Goal: Information Seeking & Learning: Learn about a topic

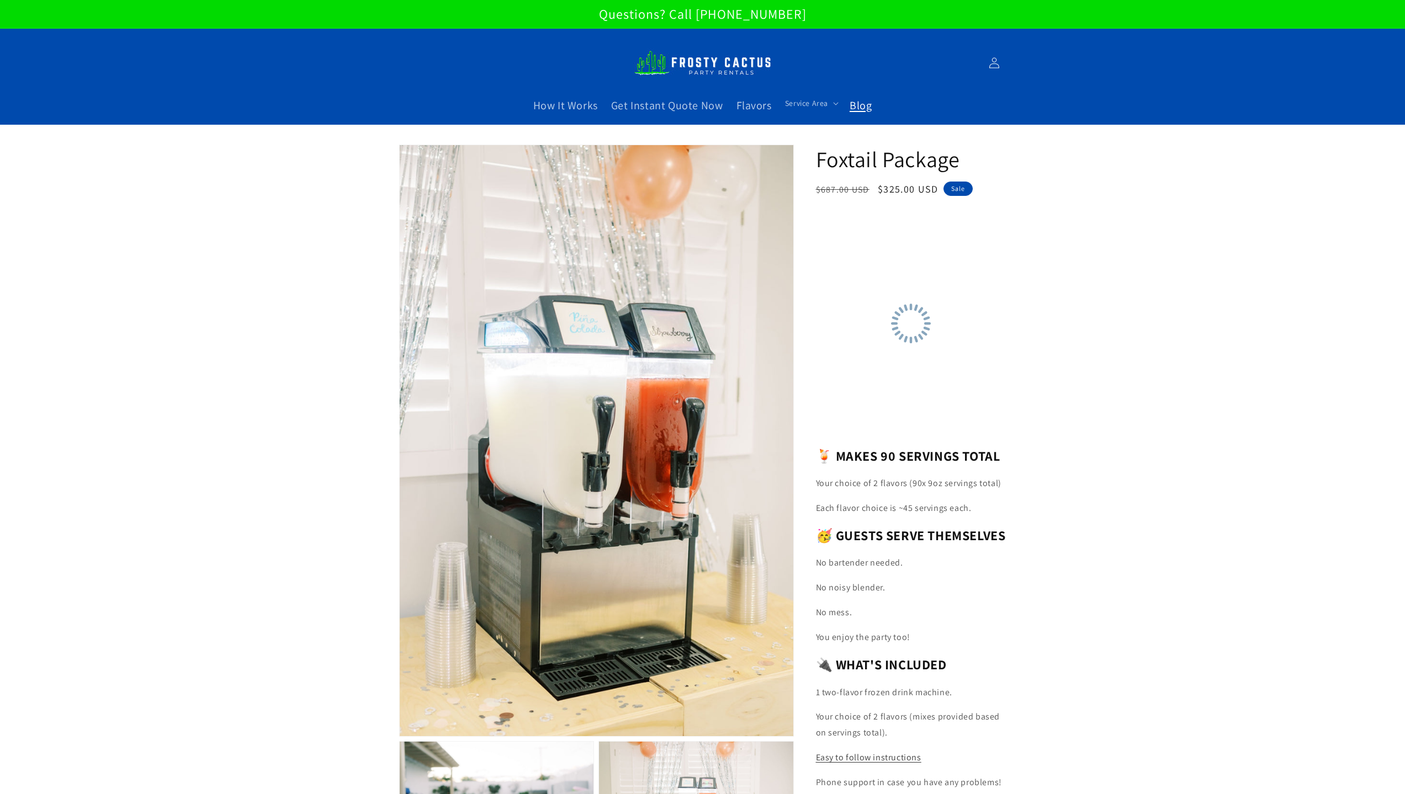
click at [864, 98] on span "Blog" at bounding box center [861, 105] width 22 height 14
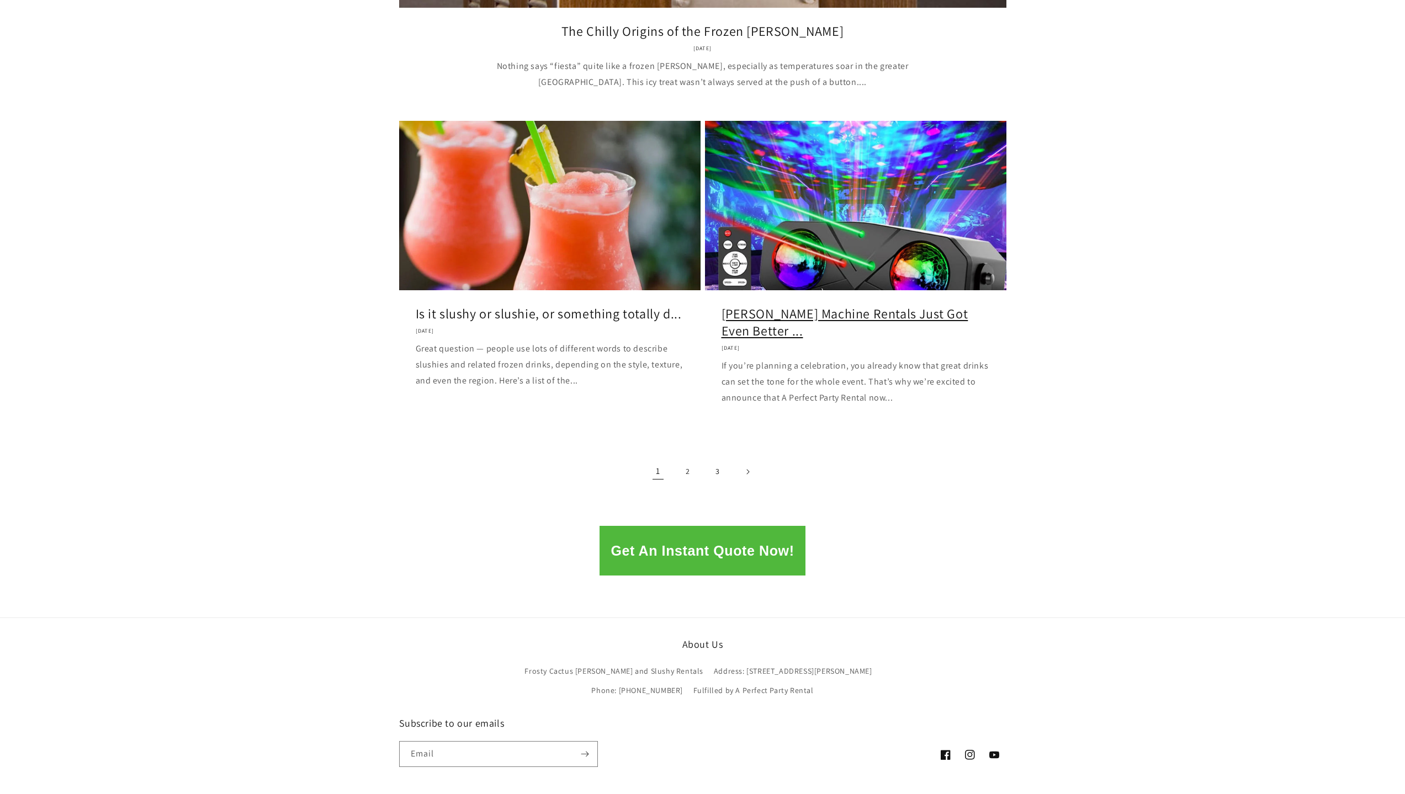
scroll to position [1270, 0]
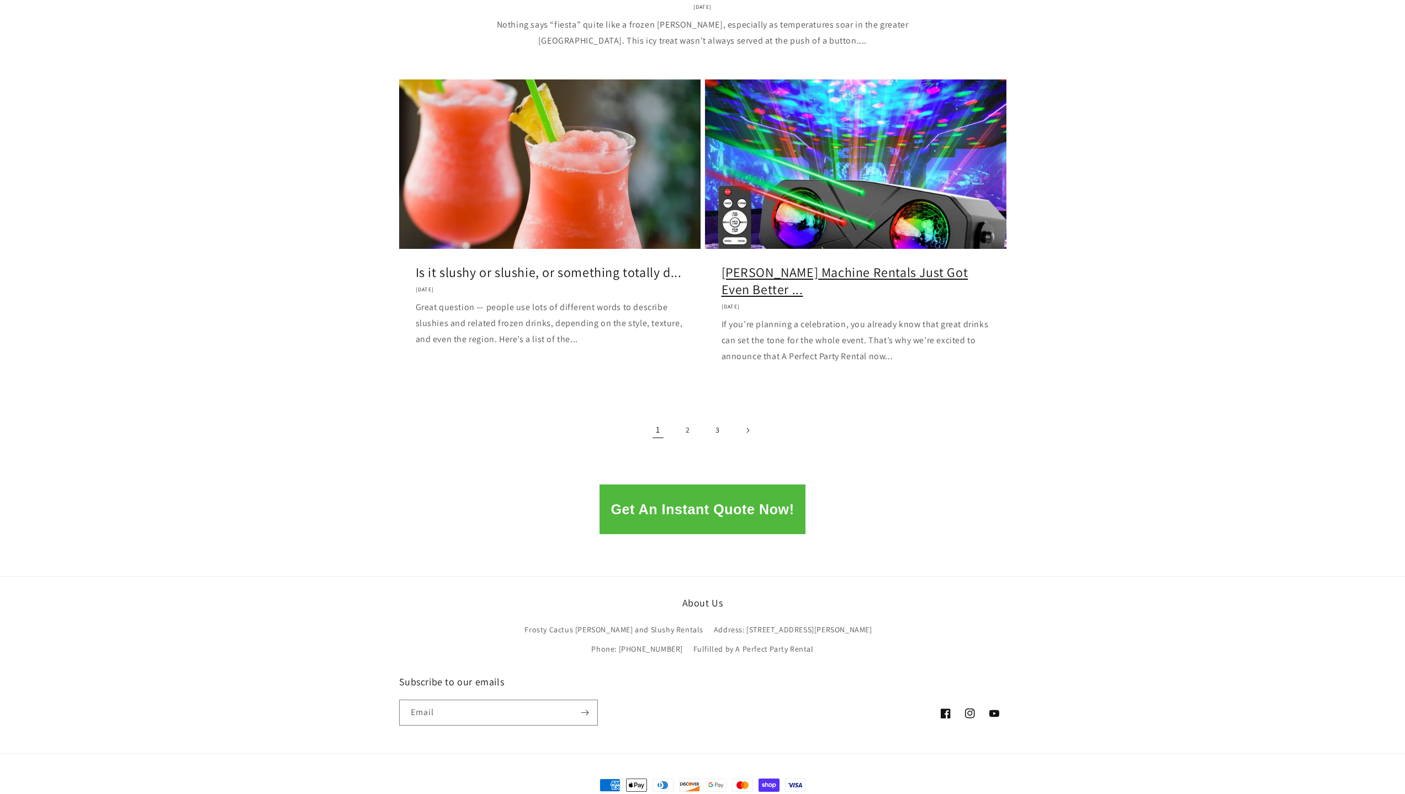
click at [842, 264] on link "[PERSON_NAME] Machine Rentals Just Got Even Better ..." at bounding box center [855, 281] width 268 height 34
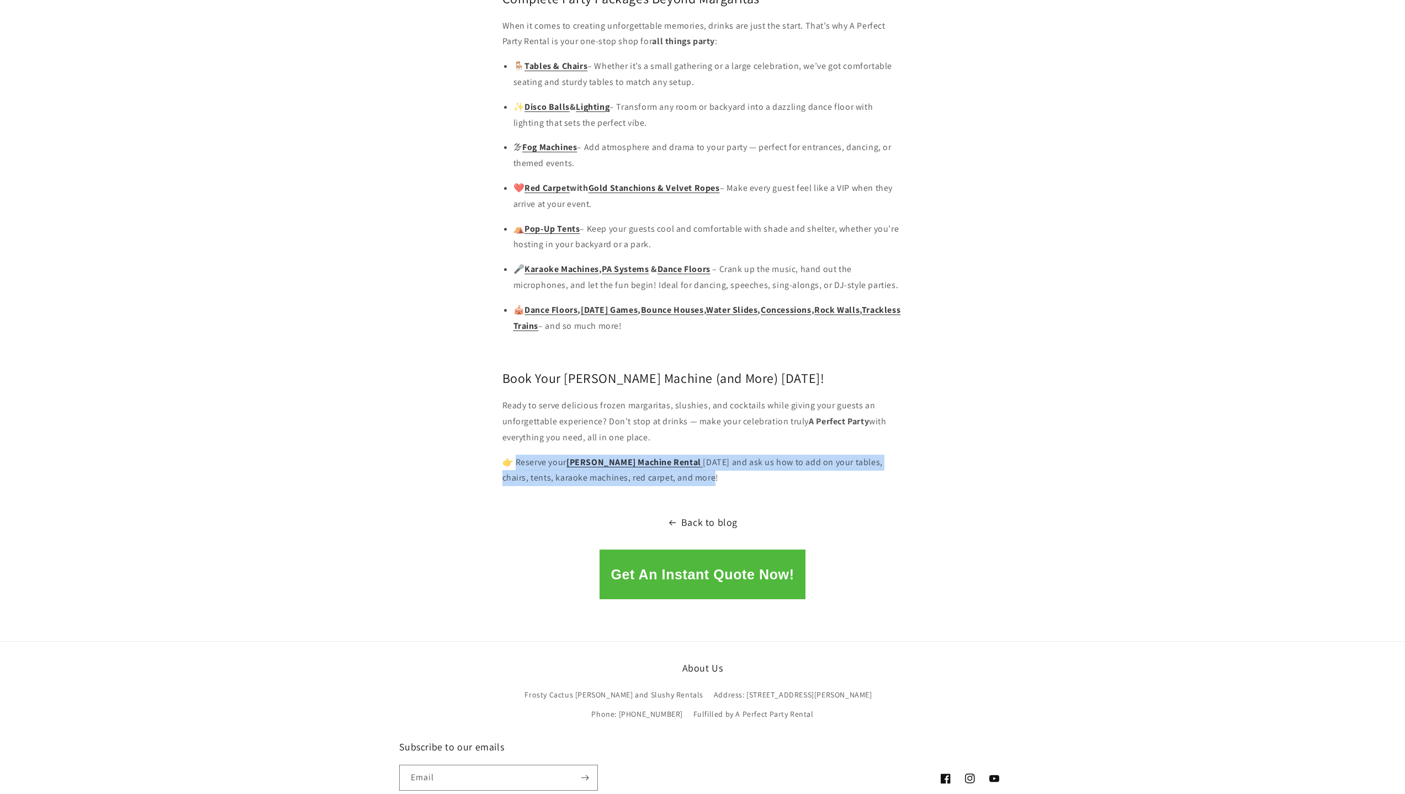
drag, startPoint x: 690, startPoint y: 448, endPoint x: 519, endPoint y: 434, distance: 171.6
click at [519, 455] on p "👉 Reserve your Margarita Machine Rental today and ask us how to add on your tab…" at bounding box center [702, 471] width 401 height 32
copy p "eserve your Margarita Machine Rental today and ask us how to add on your tables…"
